Goal: Navigation & Orientation: Find specific page/section

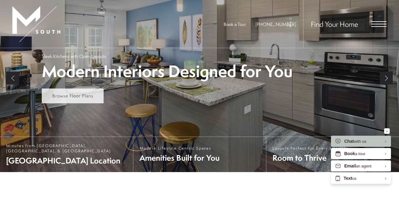
scroll to position [120, 0]
click at [77, 95] on span "Learn More" at bounding box center [65, 96] width 26 height 6
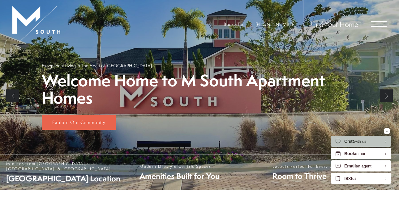
scroll to position [120, 0]
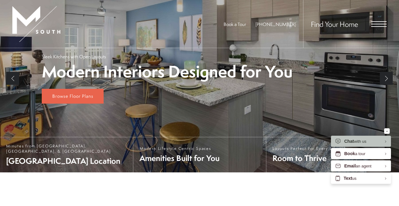
click at [380, 25] on span "Open Menu" at bounding box center [378, 24] width 15 height 6
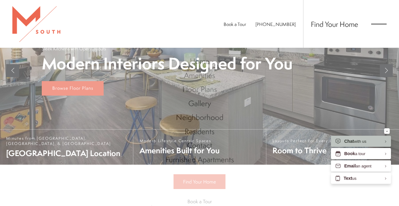
scroll to position [0, 0]
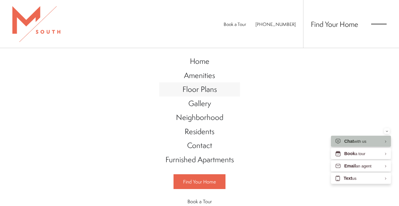
click at [204, 88] on span "Floor Plans" at bounding box center [199, 89] width 34 height 11
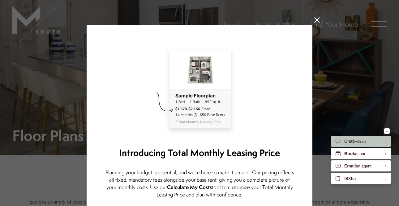
click at [316, 22] on icon at bounding box center [317, 20] width 6 height 6
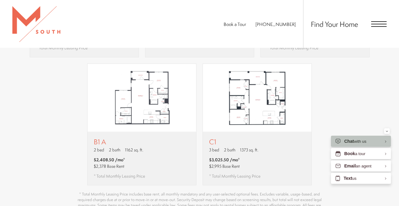
scroll to position [595, 0]
